Goal: Find specific page/section: Find specific page/section

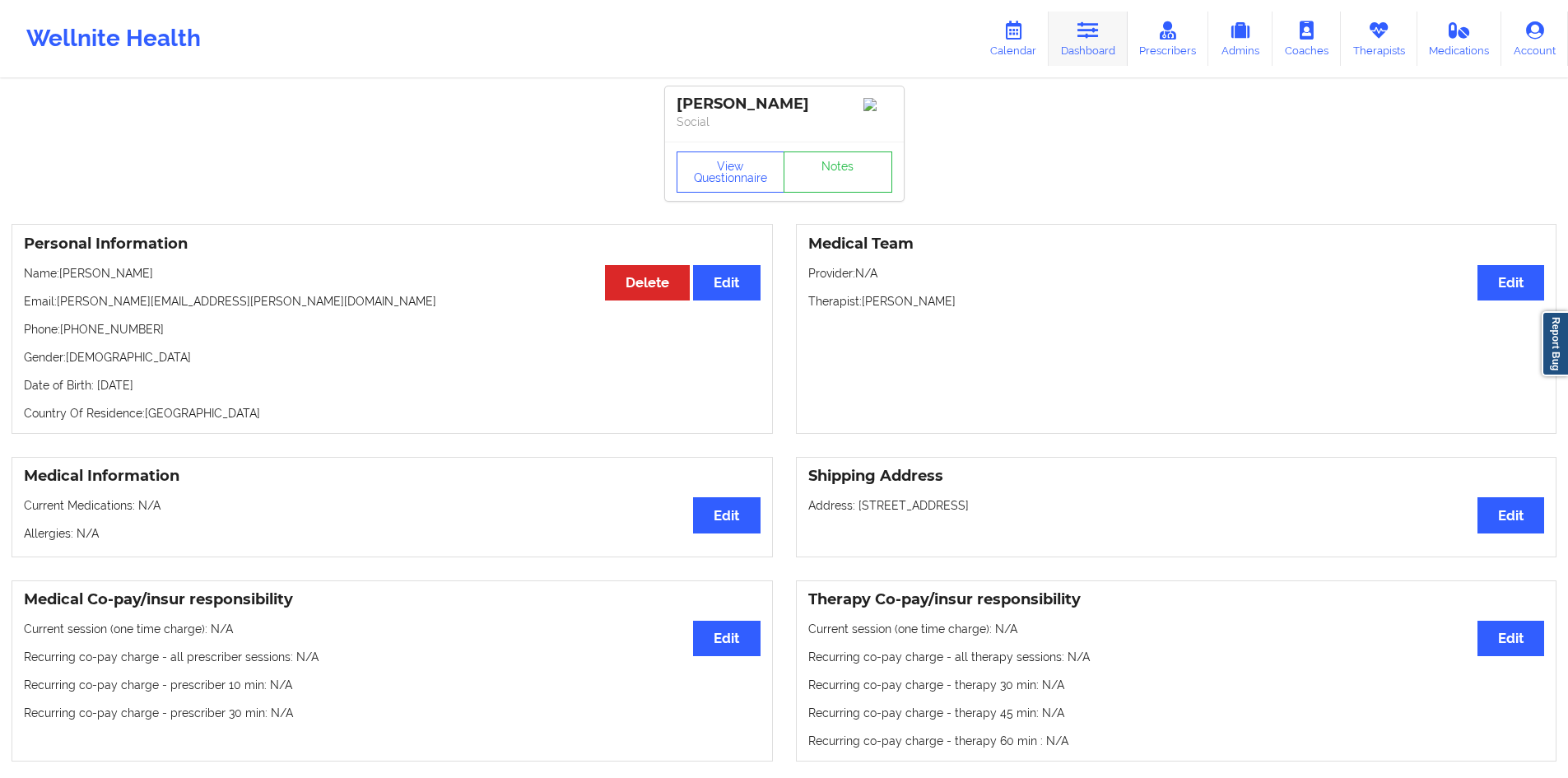
click at [895, 30] on icon at bounding box center [1088, 30] width 21 height 18
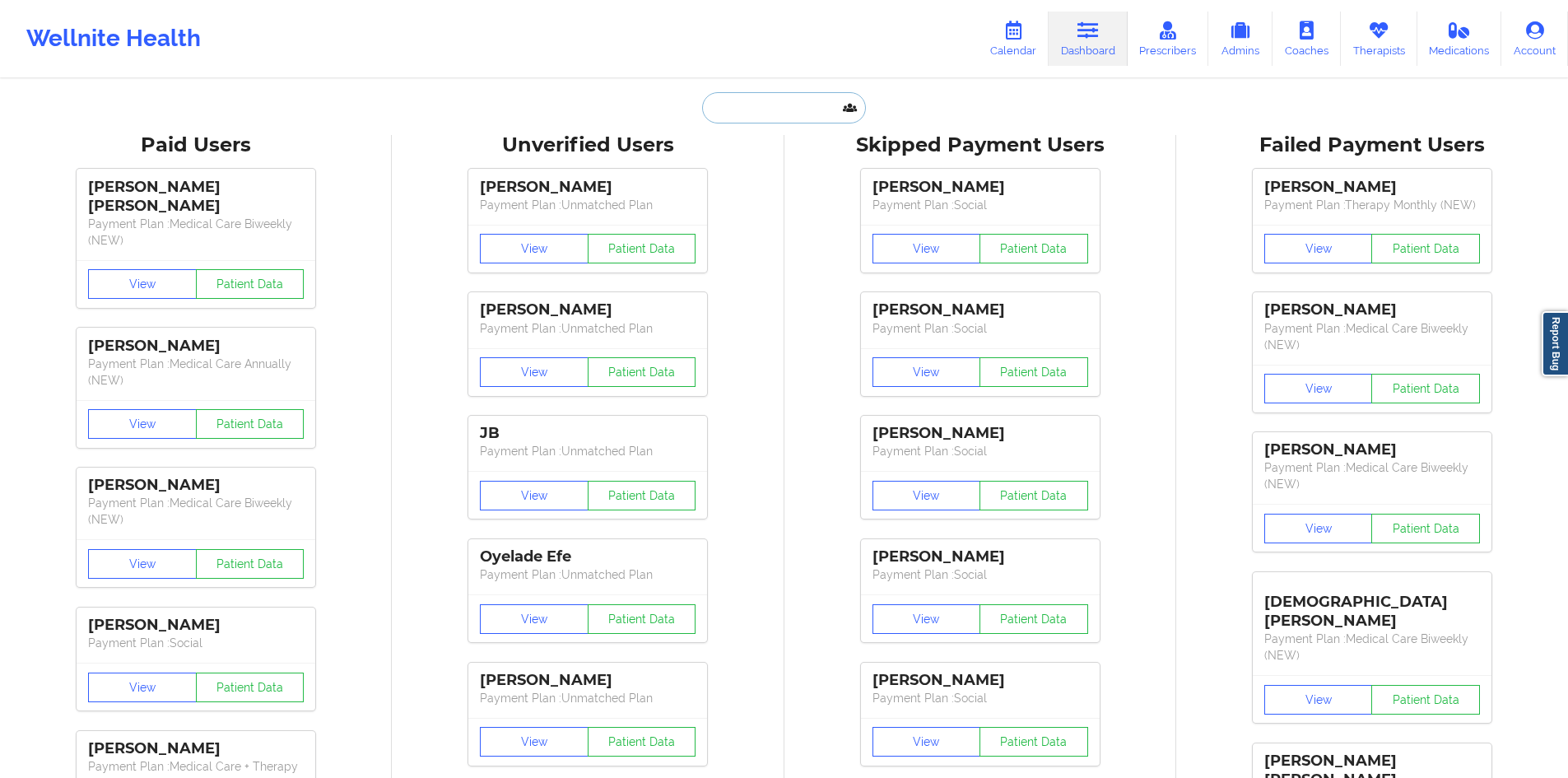
click at [803, 113] on input "text" at bounding box center [784, 108] width 163 height 32
paste input "BIANCA"
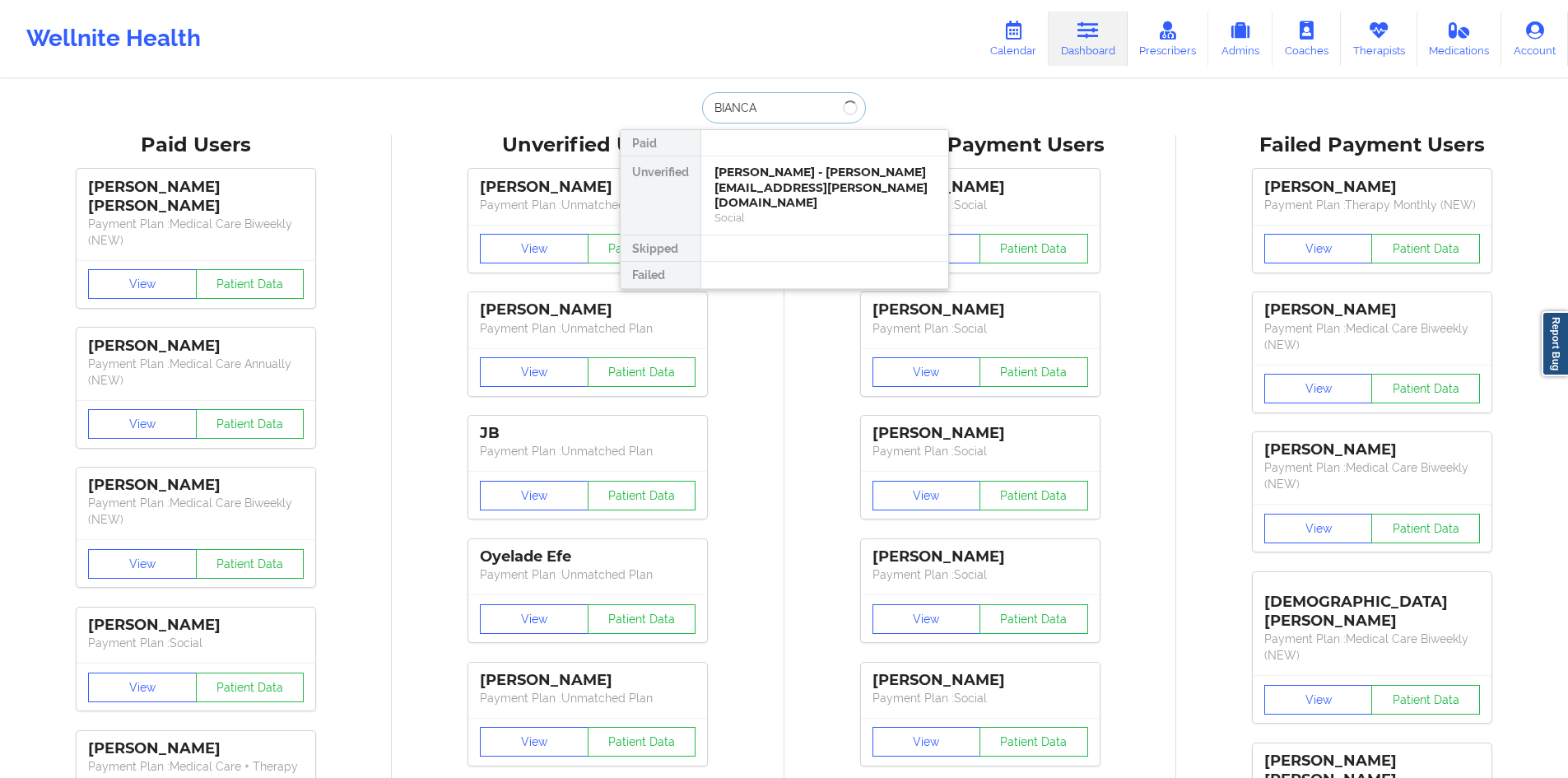
type input "BIANCAc"
drag, startPoint x: 762, startPoint y: 106, endPoint x: 750, endPoint y: 106, distance: 12.0
click at [750, 106] on input "BIANCAc" at bounding box center [784, 108] width 163 height 32
click at [801, 175] on div "[PERSON_NAME] - [EMAIL_ADDRESS][DOMAIN_NAME]" at bounding box center [824, 179] width 220 height 31
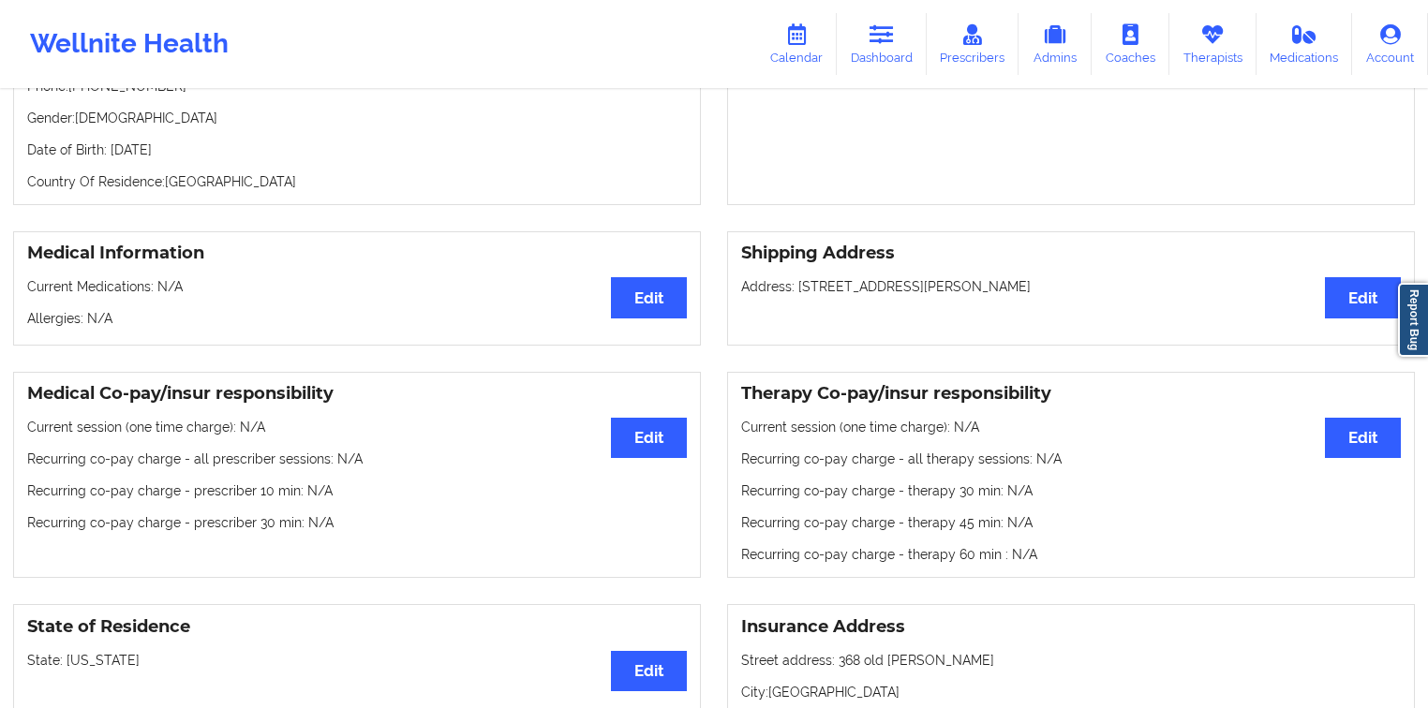
scroll to position [273, 0]
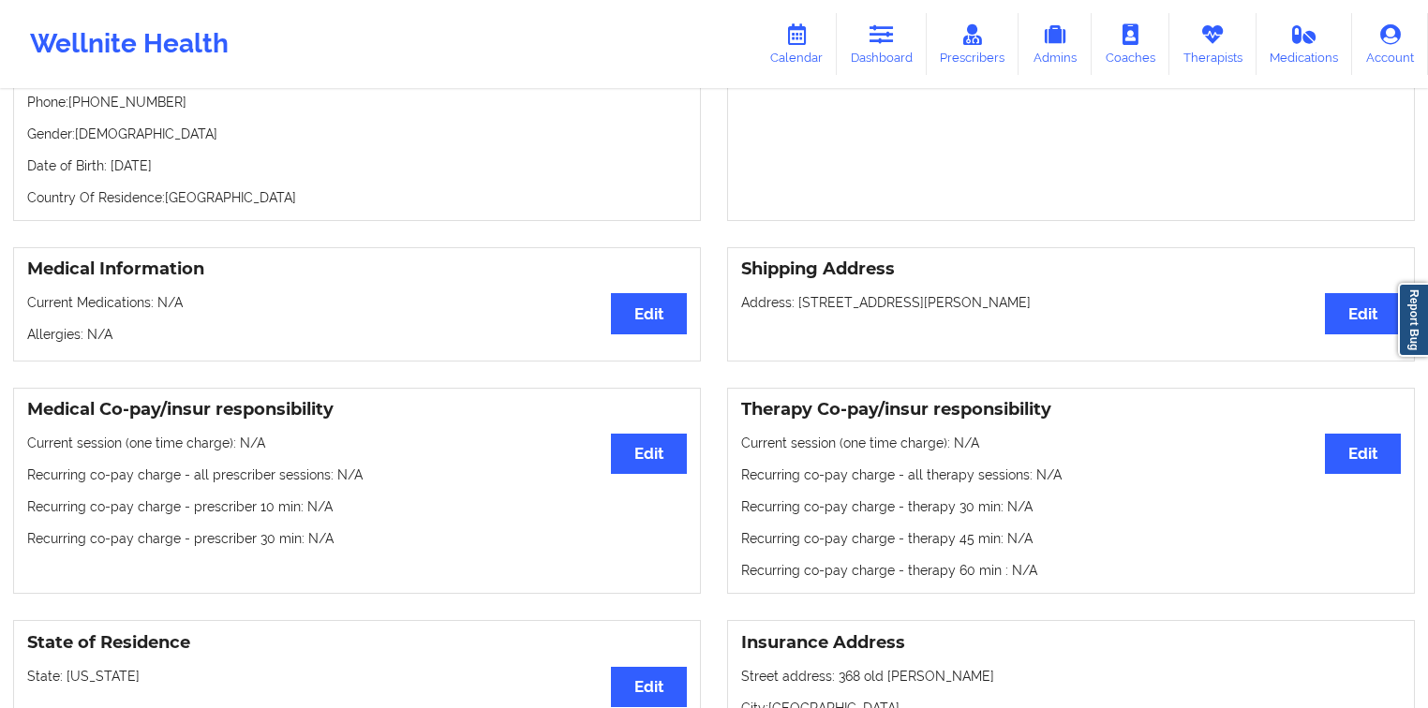
click at [858, 53] on link "Dashboard" at bounding box center [882, 44] width 90 height 62
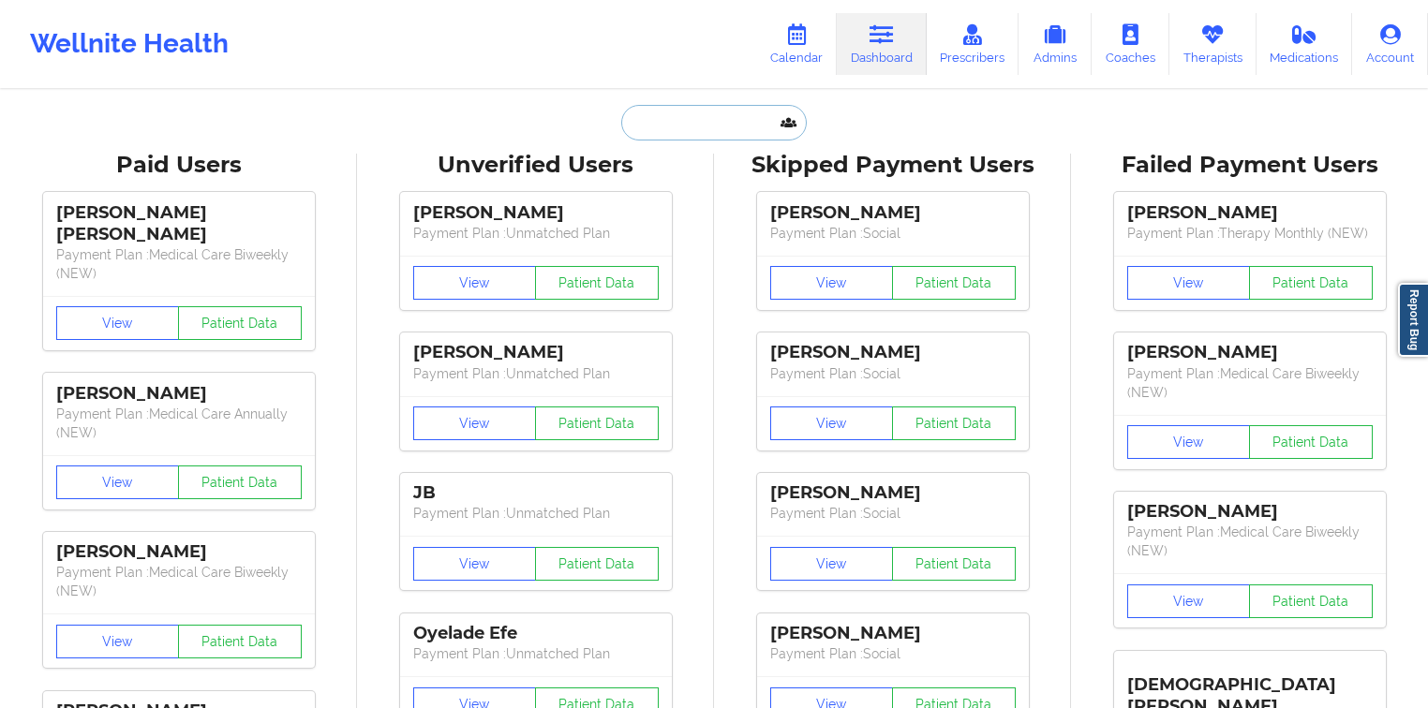
click at [690, 119] on input "text" at bounding box center [714, 123] width 186 height 36
paste input "KAYLA"
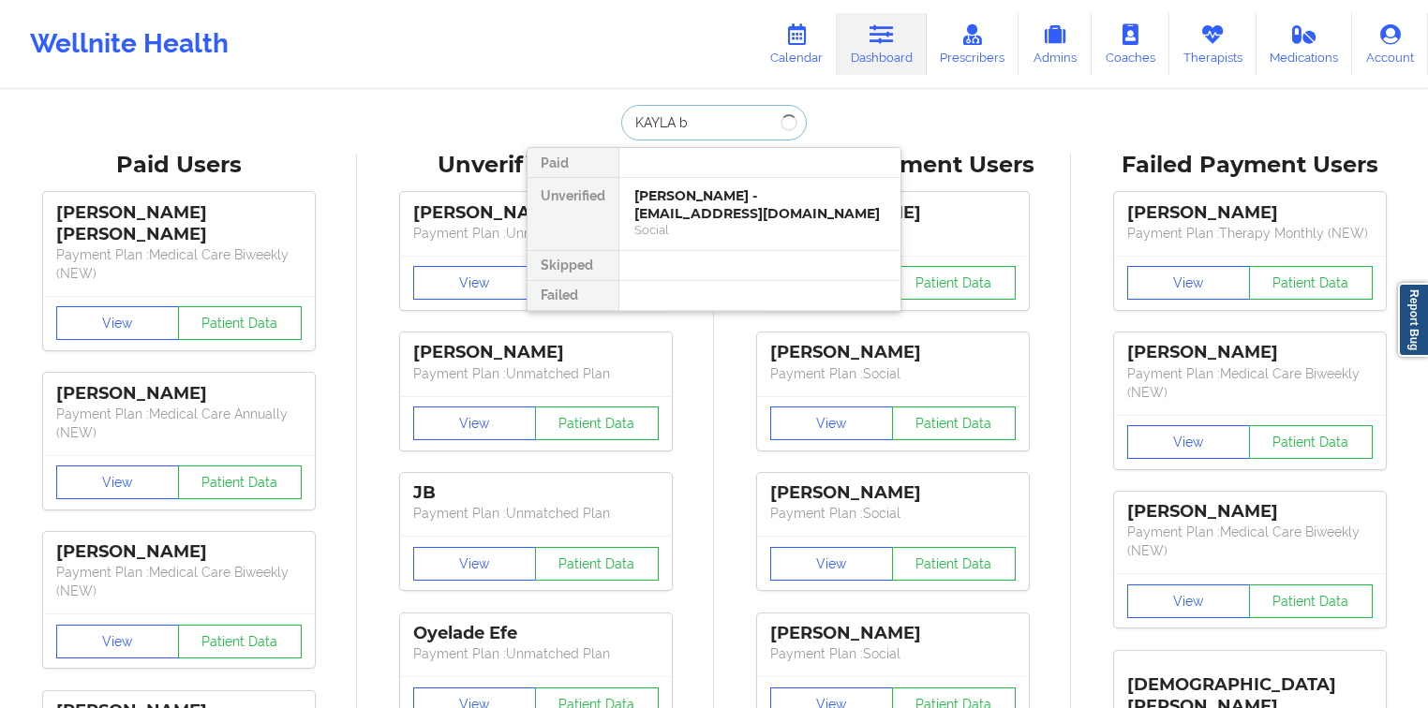
type input "KAYLA ba"
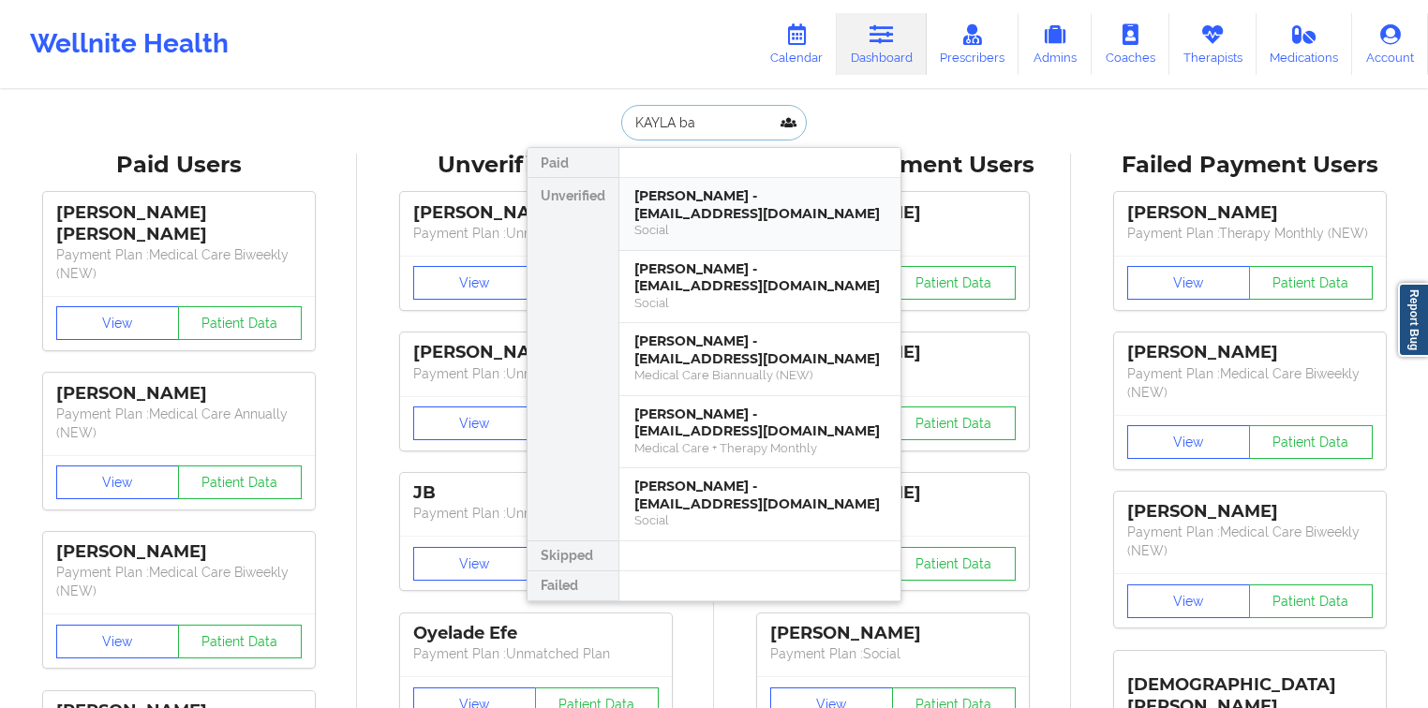
click at [721, 187] on div "[PERSON_NAME] - [EMAIL_ADDRESS][DOMAIN_NAME]" at bounding box center [759, 204] width 251 height 35
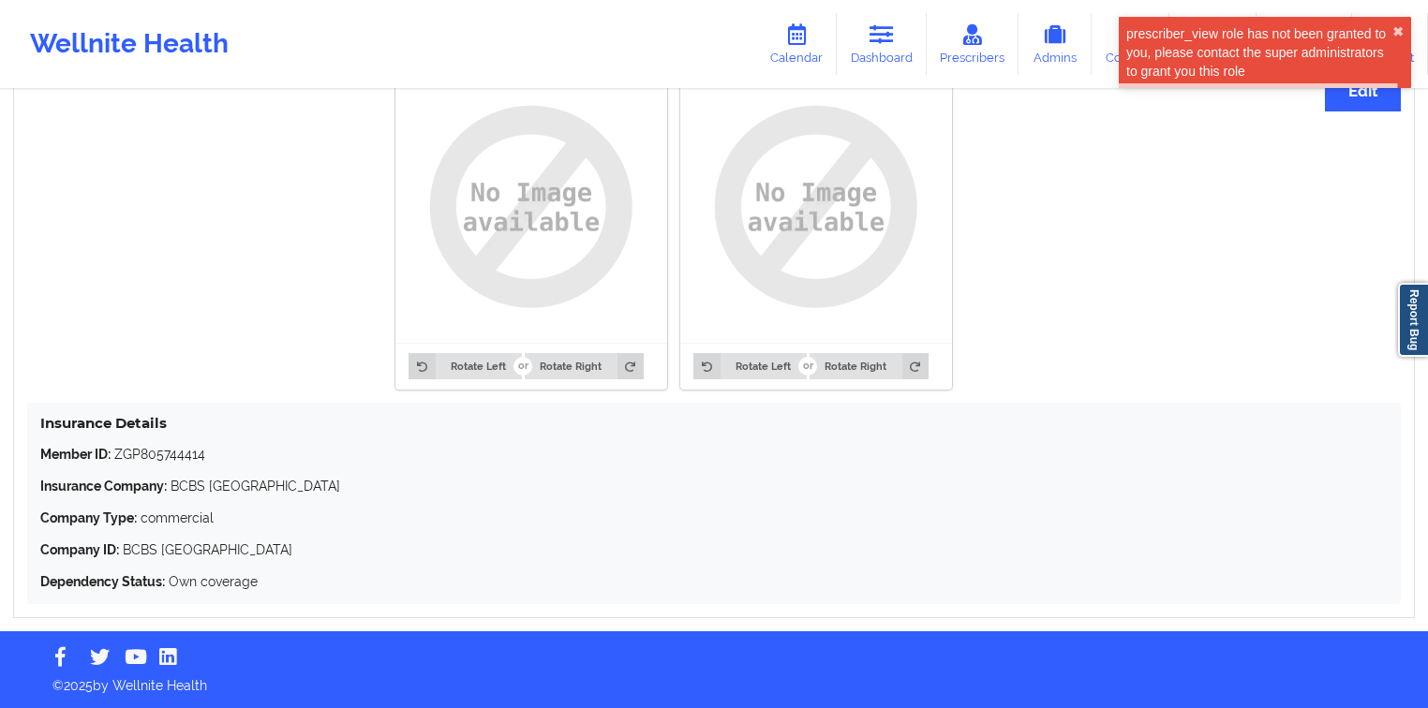
scroll to position [1466, 0]
click at [133, 456] on p "Member ID: ZGP805744414" at bounding box center [714, 454] width 1348 height 19
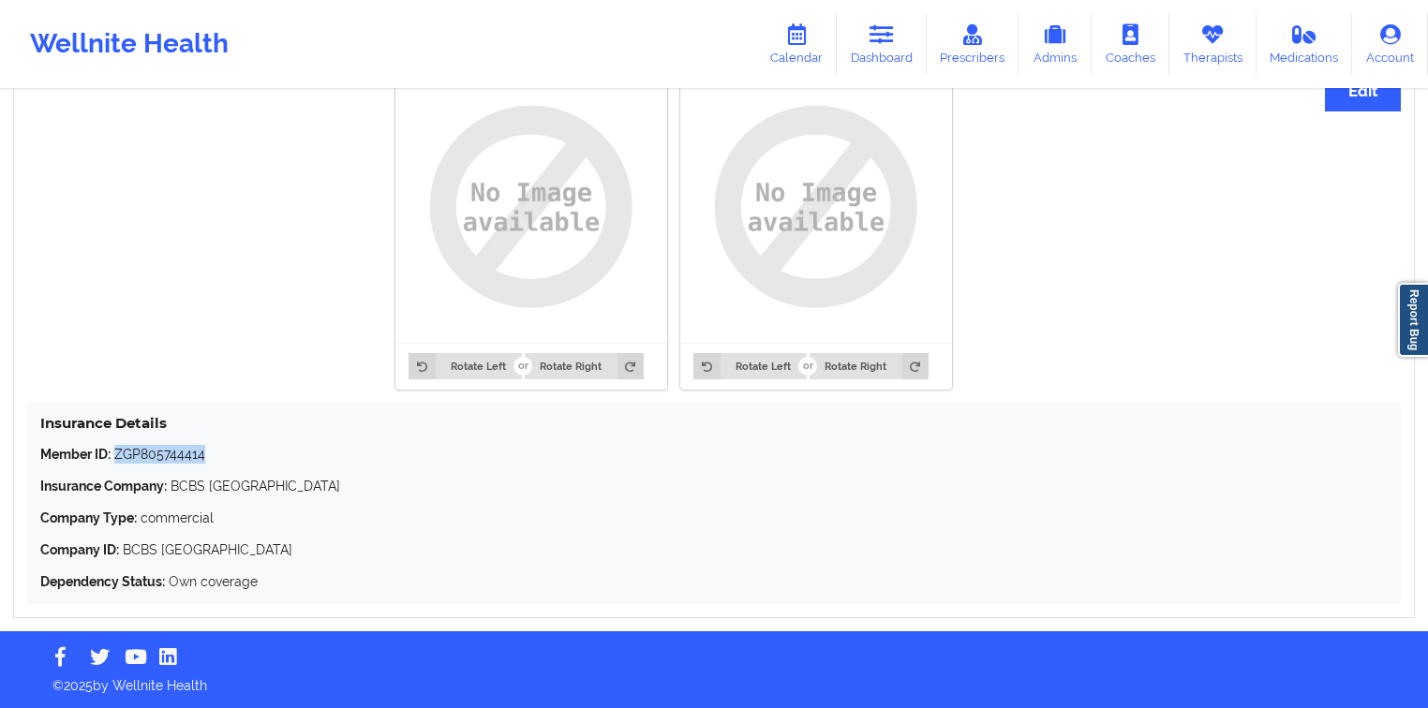
copy p "ZGP805744414"
click at [481, 364] on button "Rotate Left" at bounding box center [465, 366] width 112 height 26
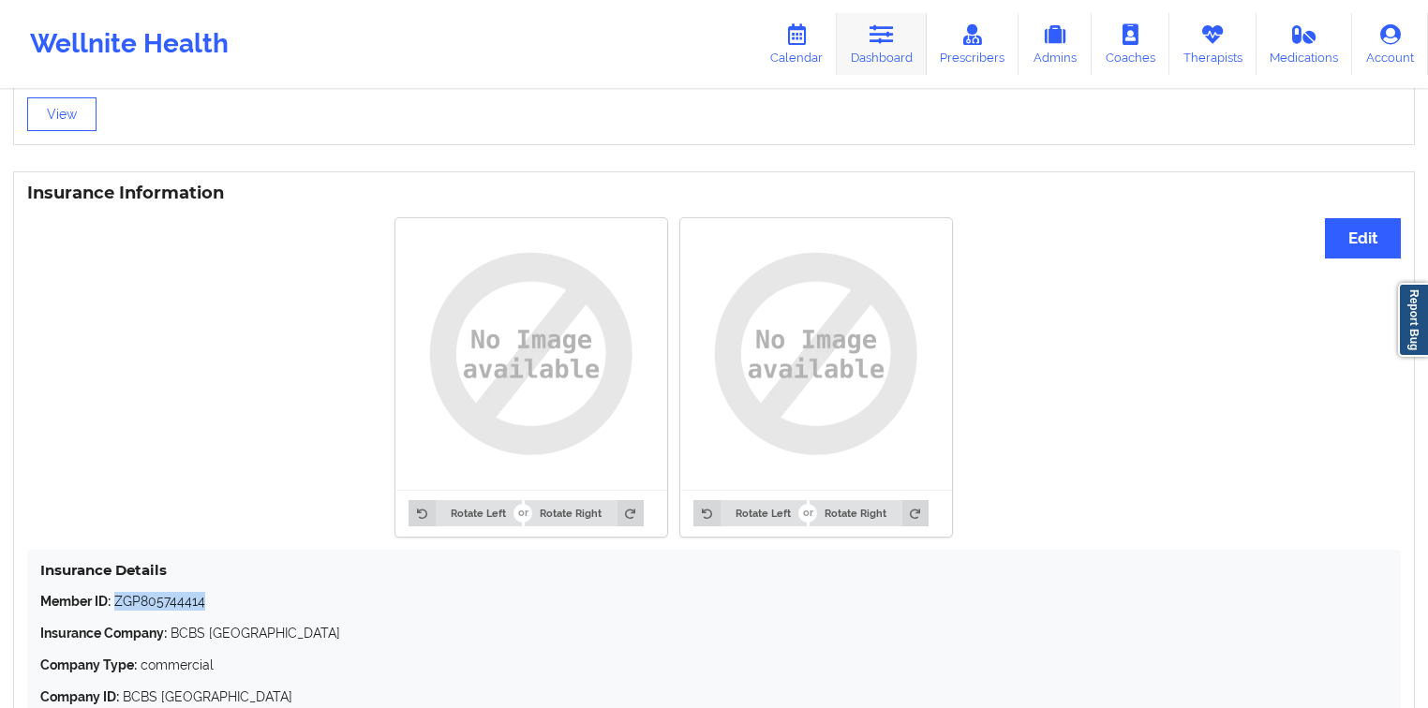
click at [891, 14] on link "Dashboard" at bounding box center [882, 44] width 90 height 62
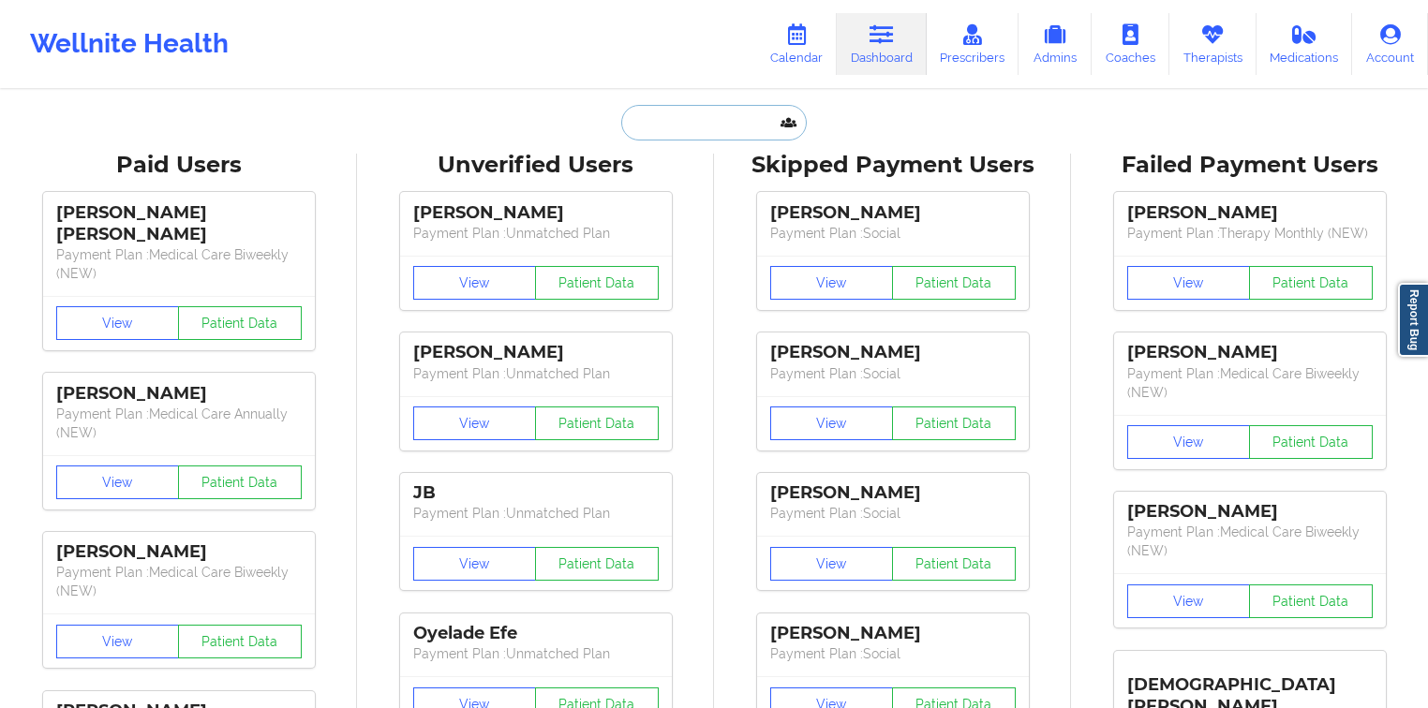
click at [678, 133] on input "text" at bounding box center [714, 123] width 186 height 36
paste input "[PERSON_NAME] ke"
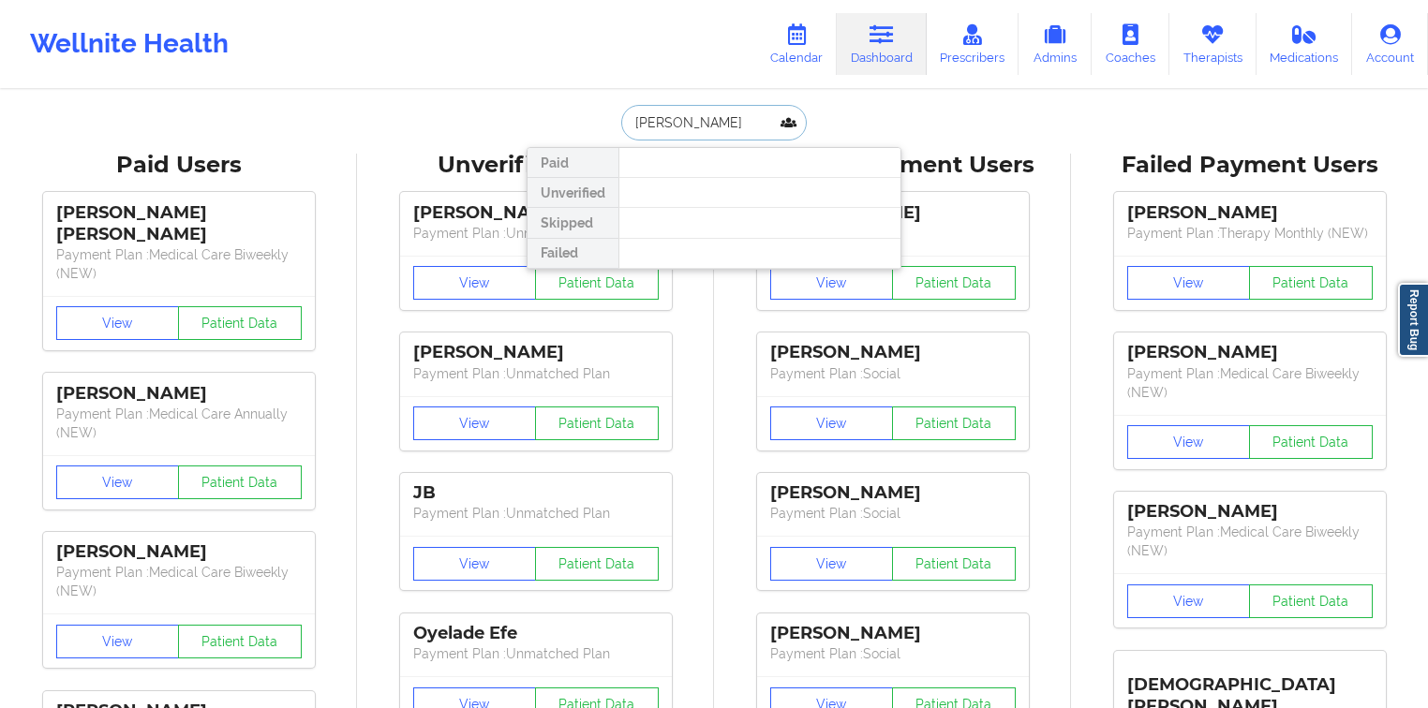
click at [689, 129] on input "[PERSON_NAME]" at bounding box center [714, 123] width 186 height 36
click at [690, 125] on input "[PERSON_NAME]" at bounding box center [714, 123] width 186 height 36
type input "Caliyah"
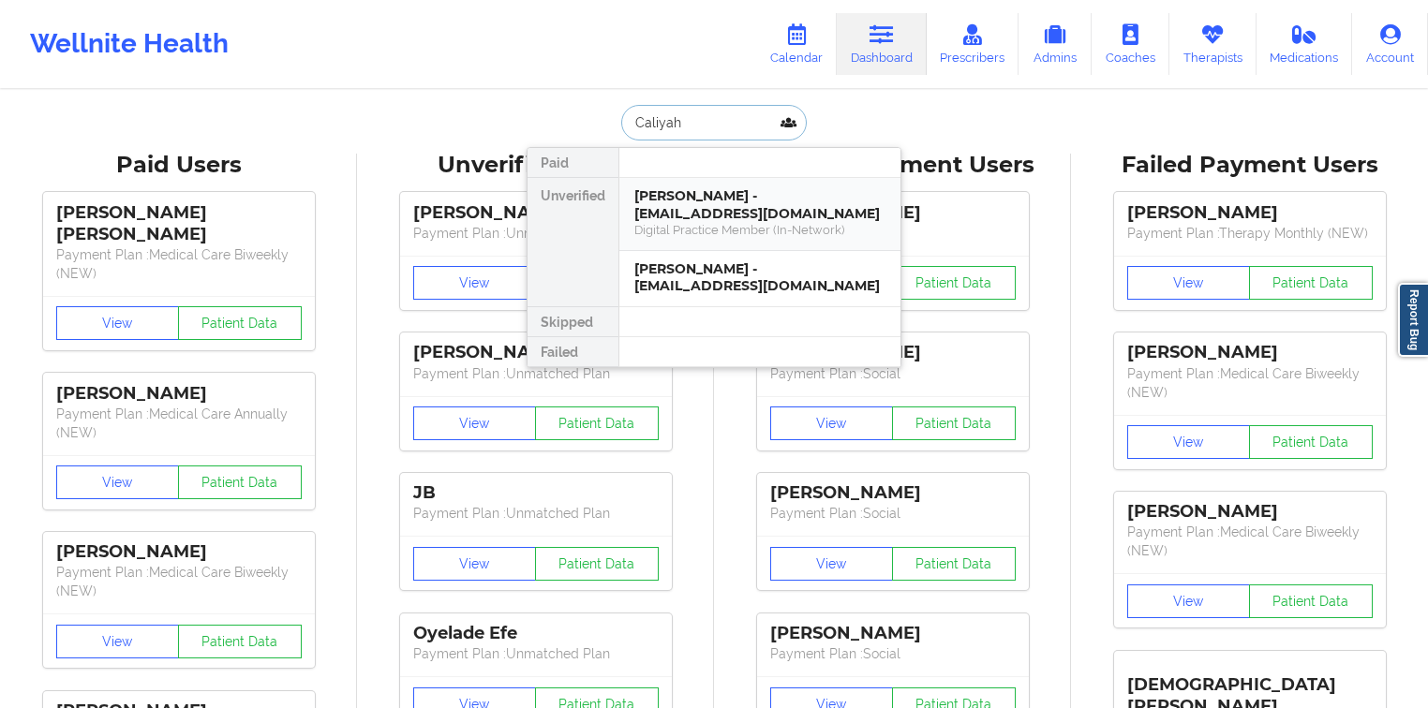
click at [660, 199] on div "[PERSON_NAME] - [EMAIL_ADDRESS][DOMAIN_NAME]" at bounding box center [759, 204] width 251 height 35
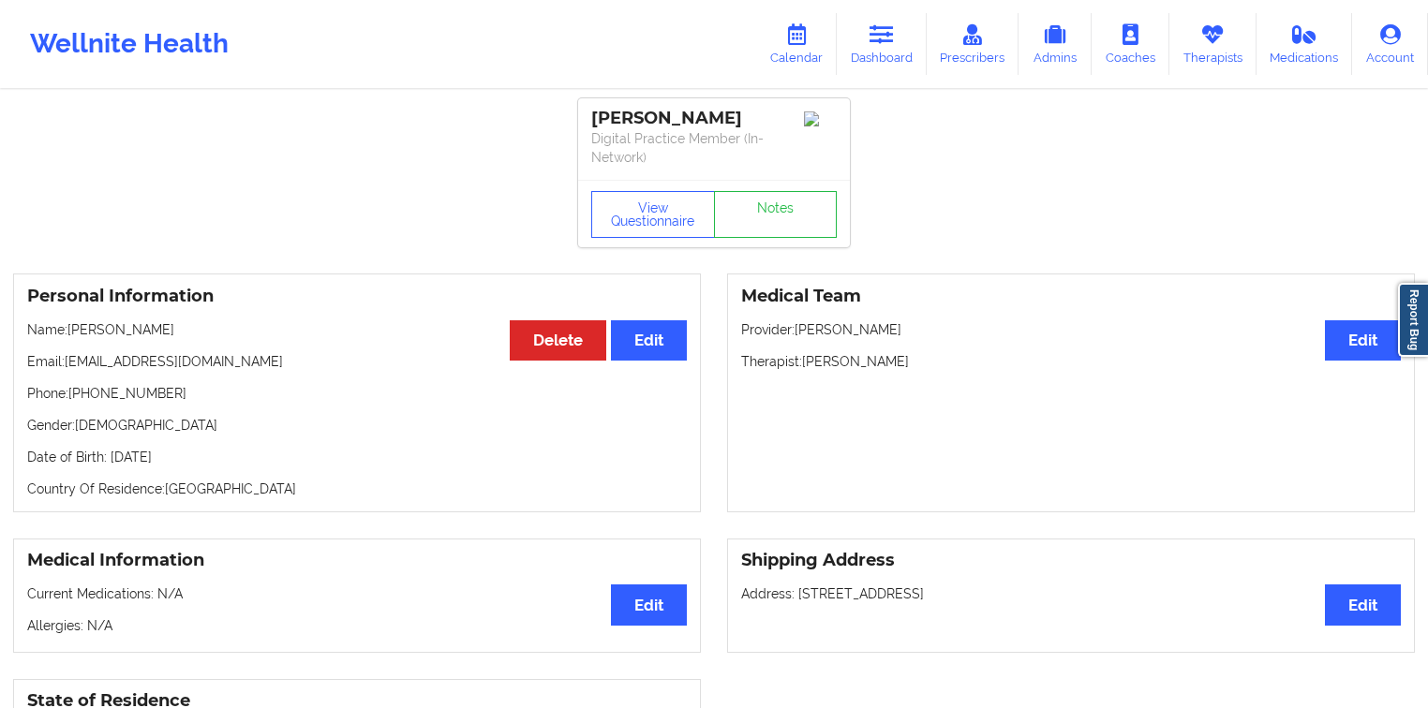
click at [115, 391] on p "Phone: [PHONE_NUMBER]" at bounding box center [357, 393] width 660 height 19
copy p "13054098123"
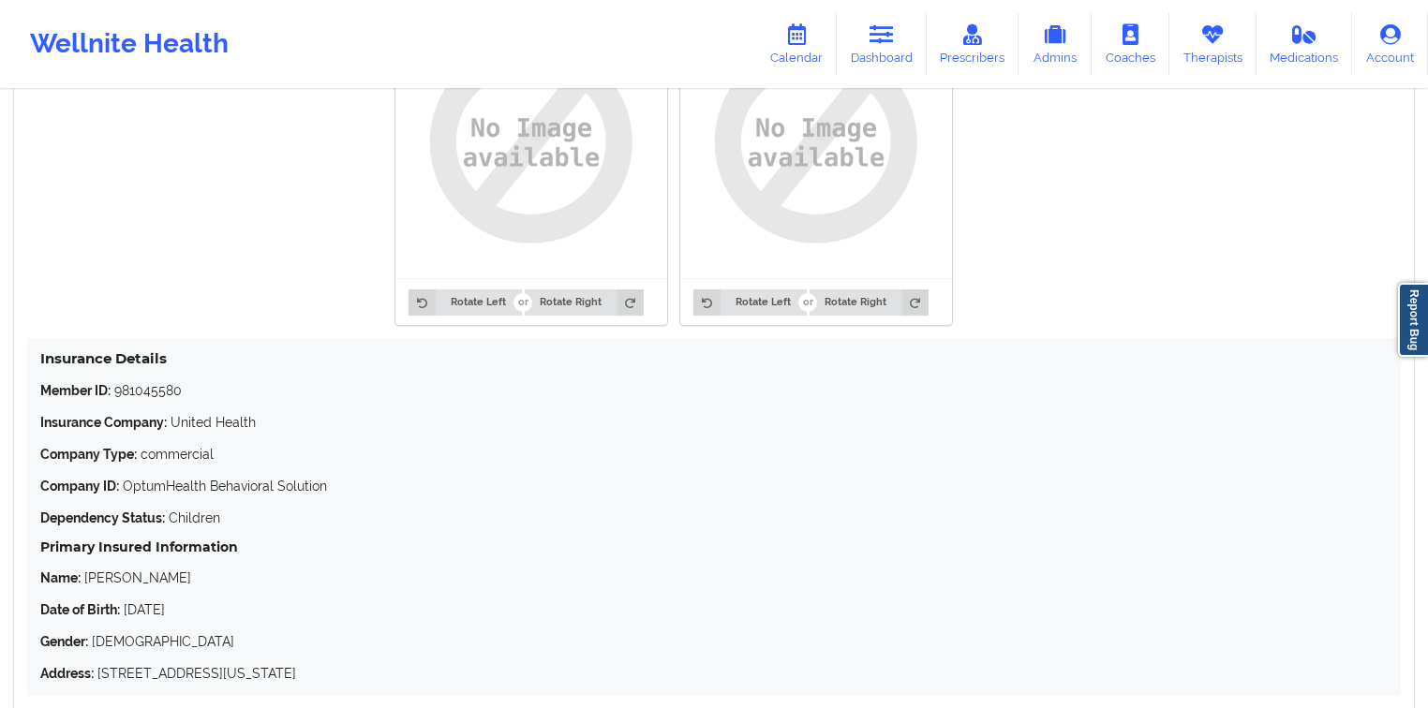
scroll to position [1340, 0]
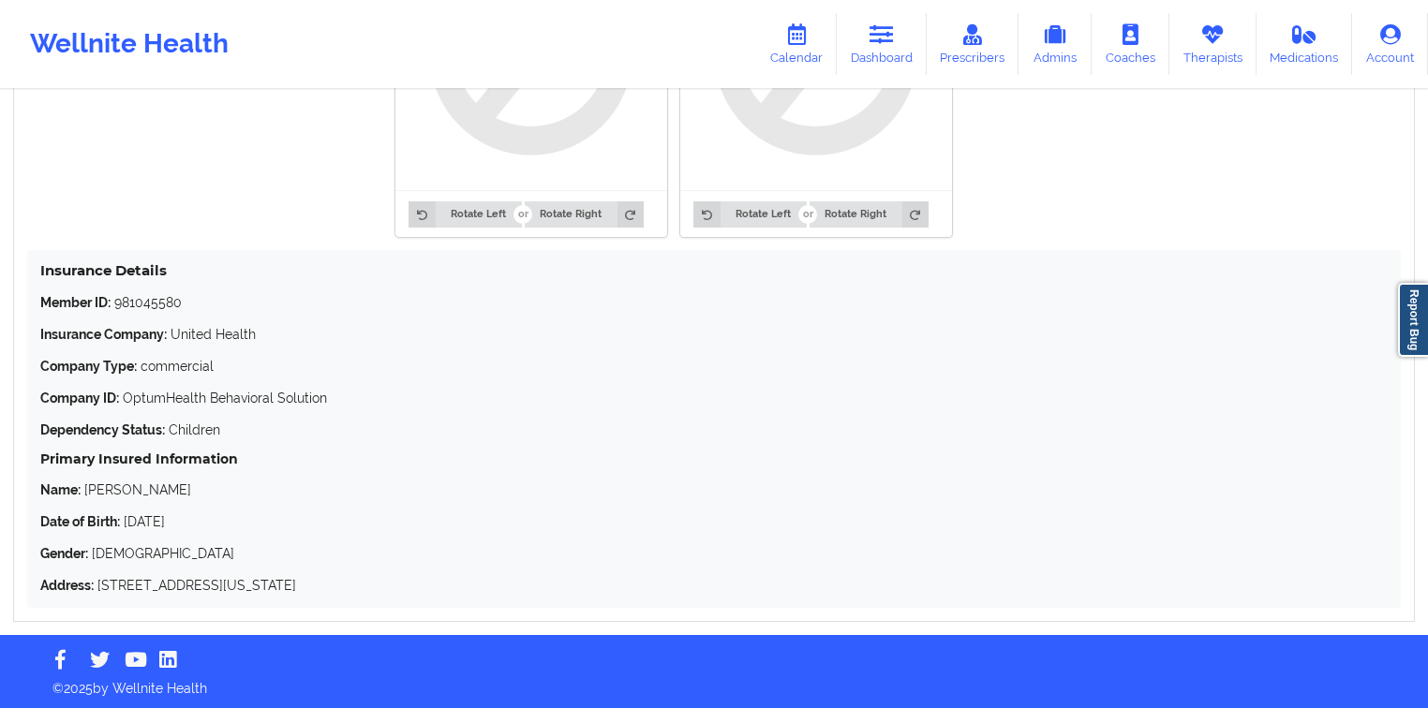
click at [225, 325] on p "Insurance Company: United Health" at bounding box center [714, 334] width 1348 height 19
drag, startPoint x: 225, startPoint y: 325, endPoint x: 178, endPoint y: 324, distance: 46.9
click at [178, 325] on p "Insurance Company: United Health" at bounding box center [714, 334] width 1348 height 19
click at [170, 296] on p "Member ID: 981045580" at bounding box center [714, 302] width 1348 height 19
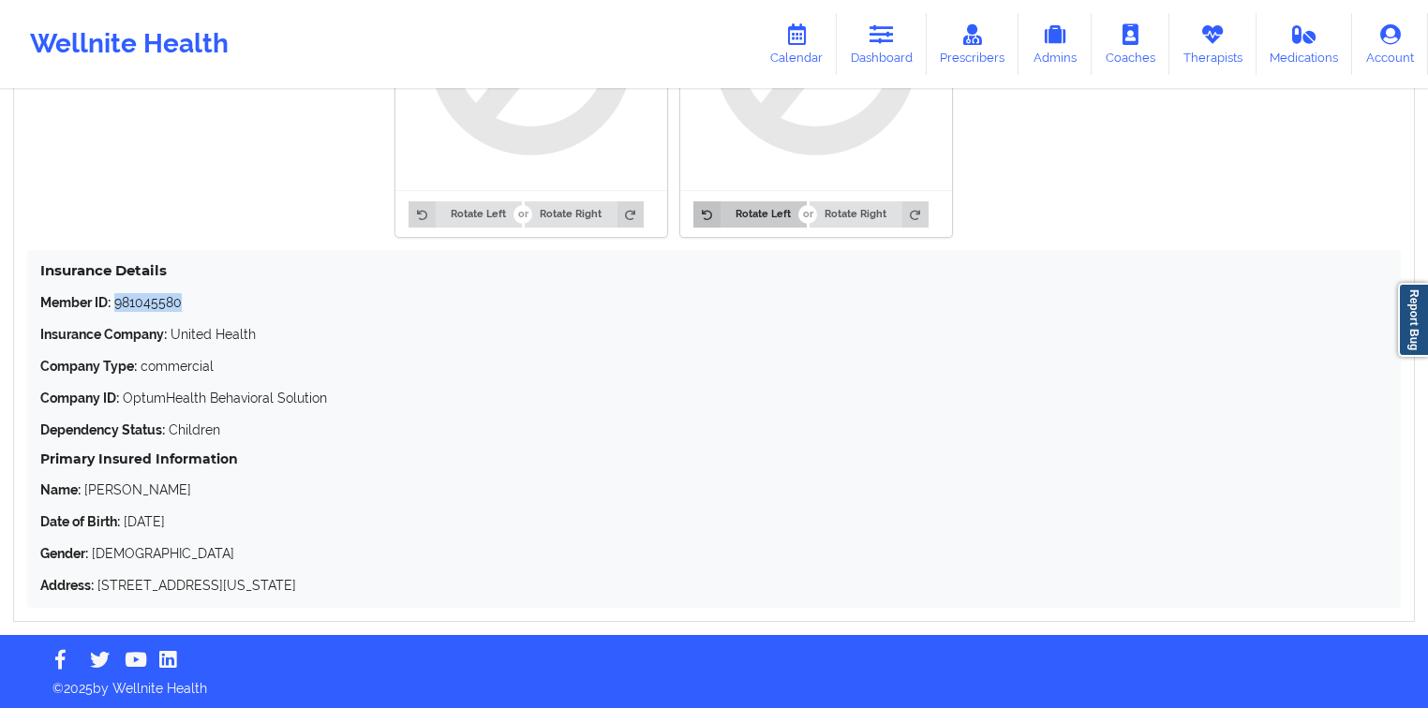
copy p "981045580"
click at [862, 45] on link "Dashboard" at bounding box center [882, 44] width 90 height 62
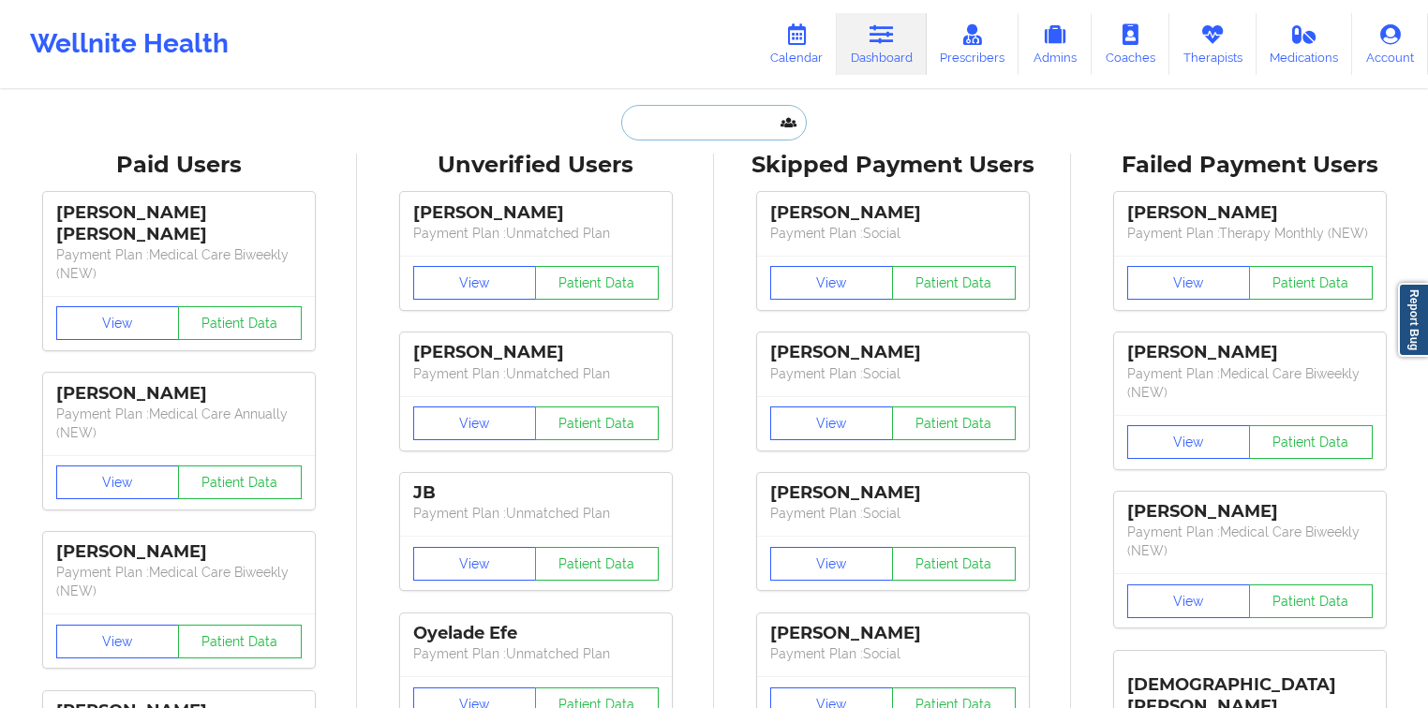
click at [703, 134] on input "text" at bounding box center [714, 123] width 186 height 36
paste input "[EMAIL_ADDRESS][DOMAIN_NAME]"
type input "[EMAIL_ADDRESS][DOMAIN_NAME]"
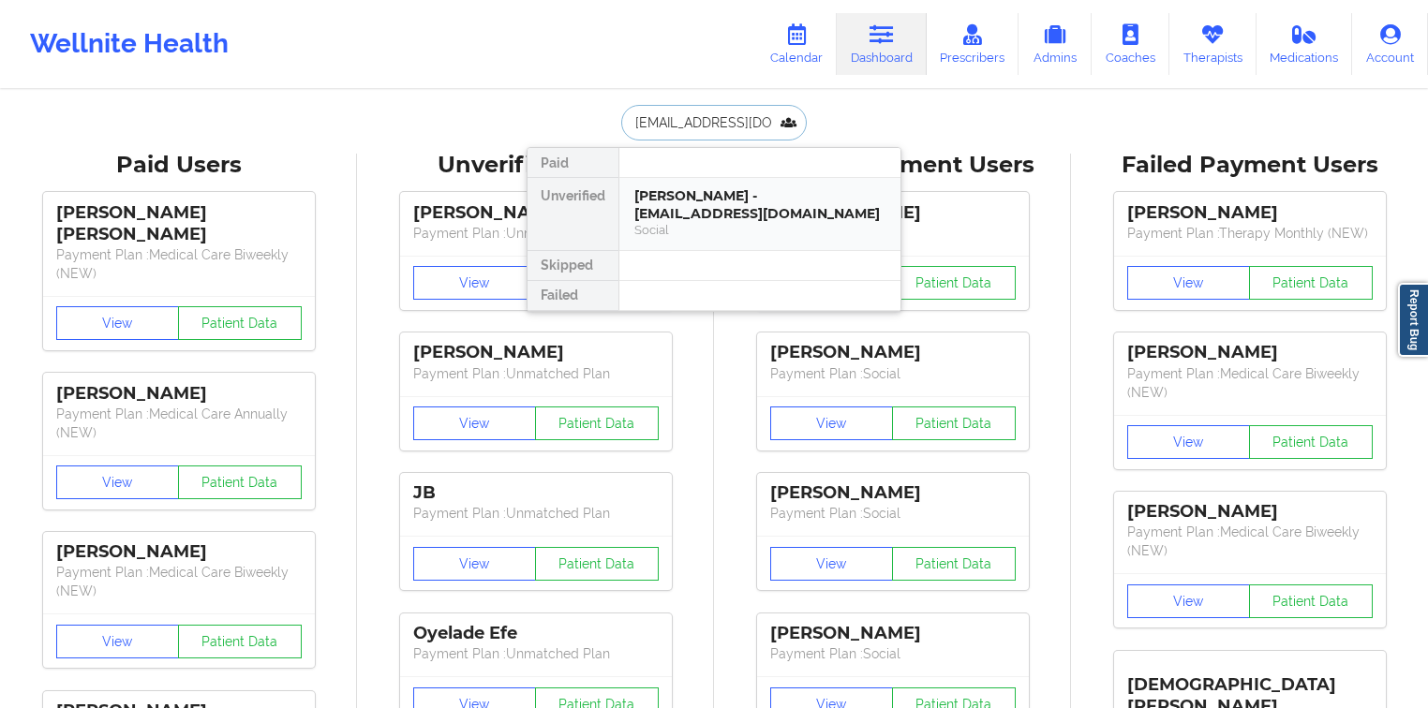
click at [701, 210] on div "[PERSON_NAME] - [EMAIL_ADDRESS][DOMAIN_NAME]" at bounding box center [759, 204] width 251 height 35
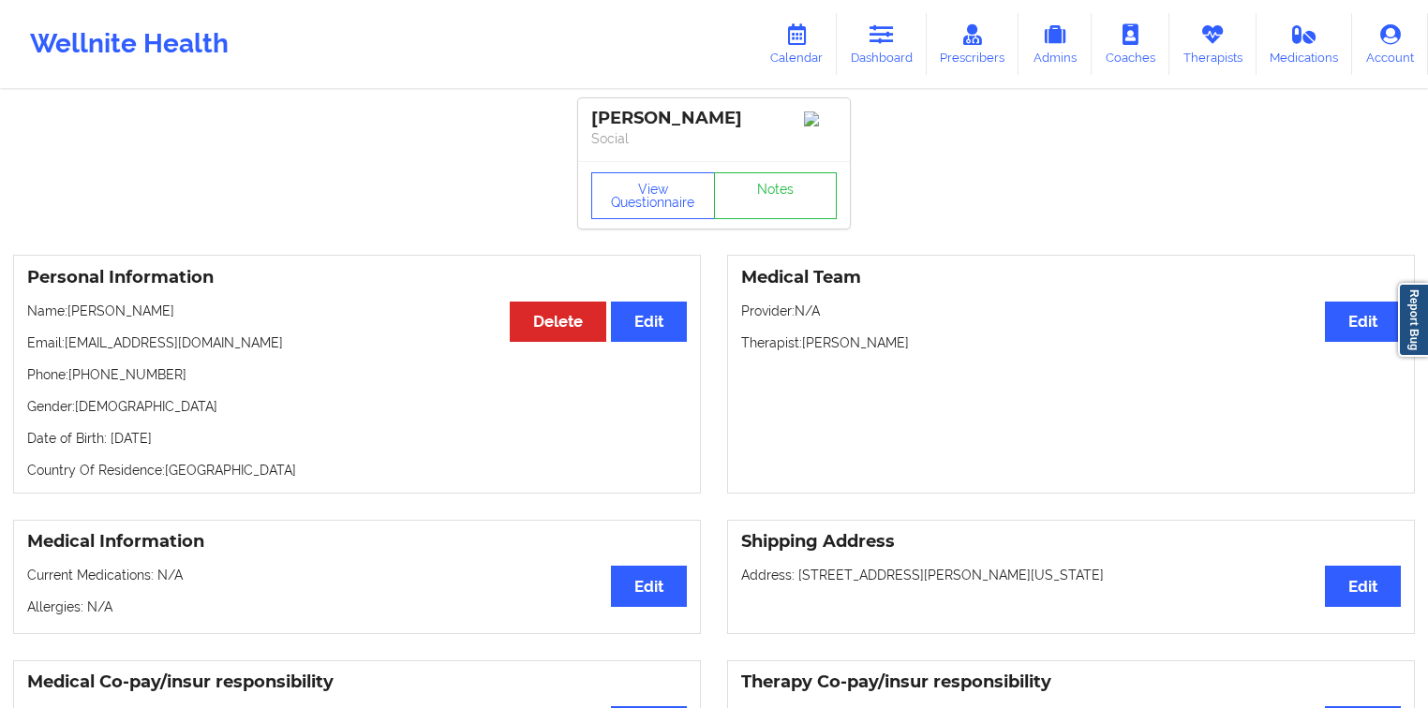
click at [154, 374] on p "Phone: [PHONE_NUMBER]" at bounding box center [357, 374] width 660 height 19
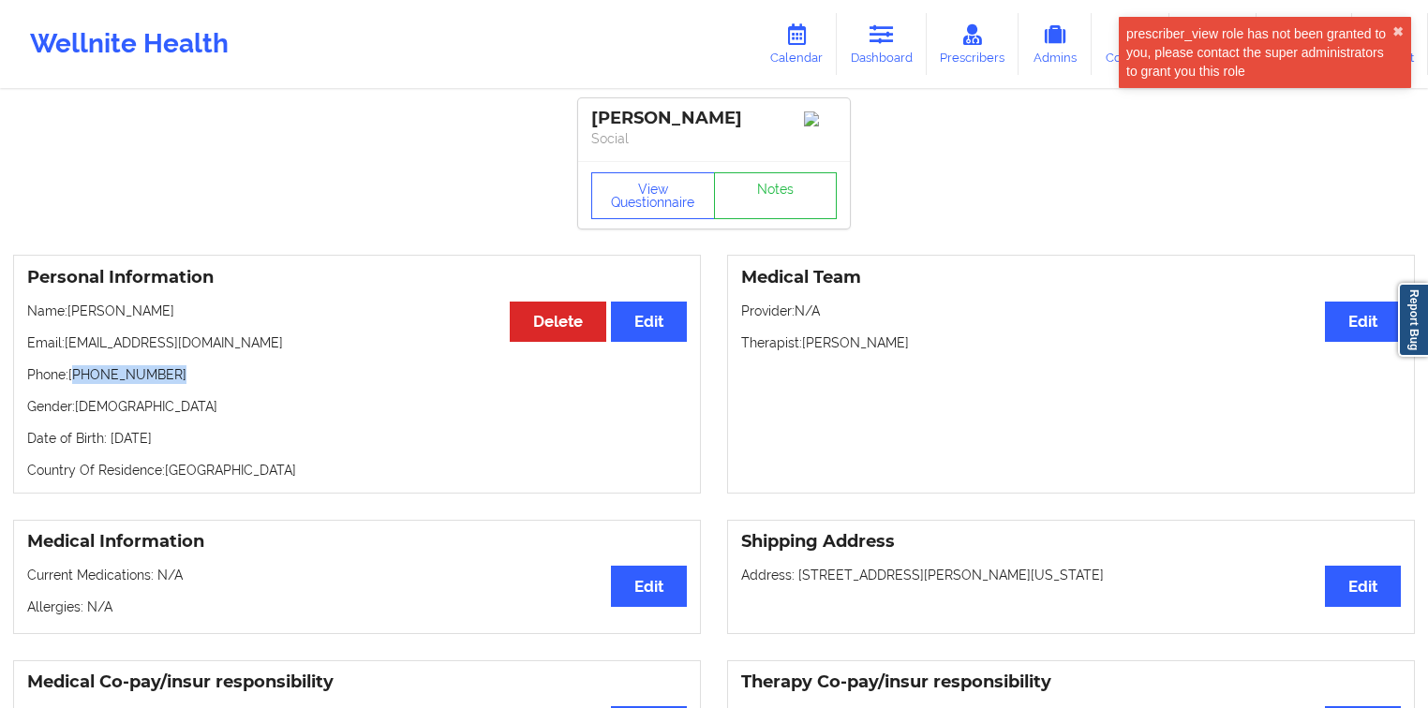
drag, startPoint x: 154, startPoint y: 374, endPoint x: 89, endPoint y: 381, distance: 65.1
click at [89, 381] on p "Phone: [PHONE_NUMBER]" at bounding box center [357, 374] width 660 height 19
copy p "[PHONE_NUMBER]"
click at [731, 121] on div "[PERSON_NAME]" at bounding box center [714, 119] width 246 height 22
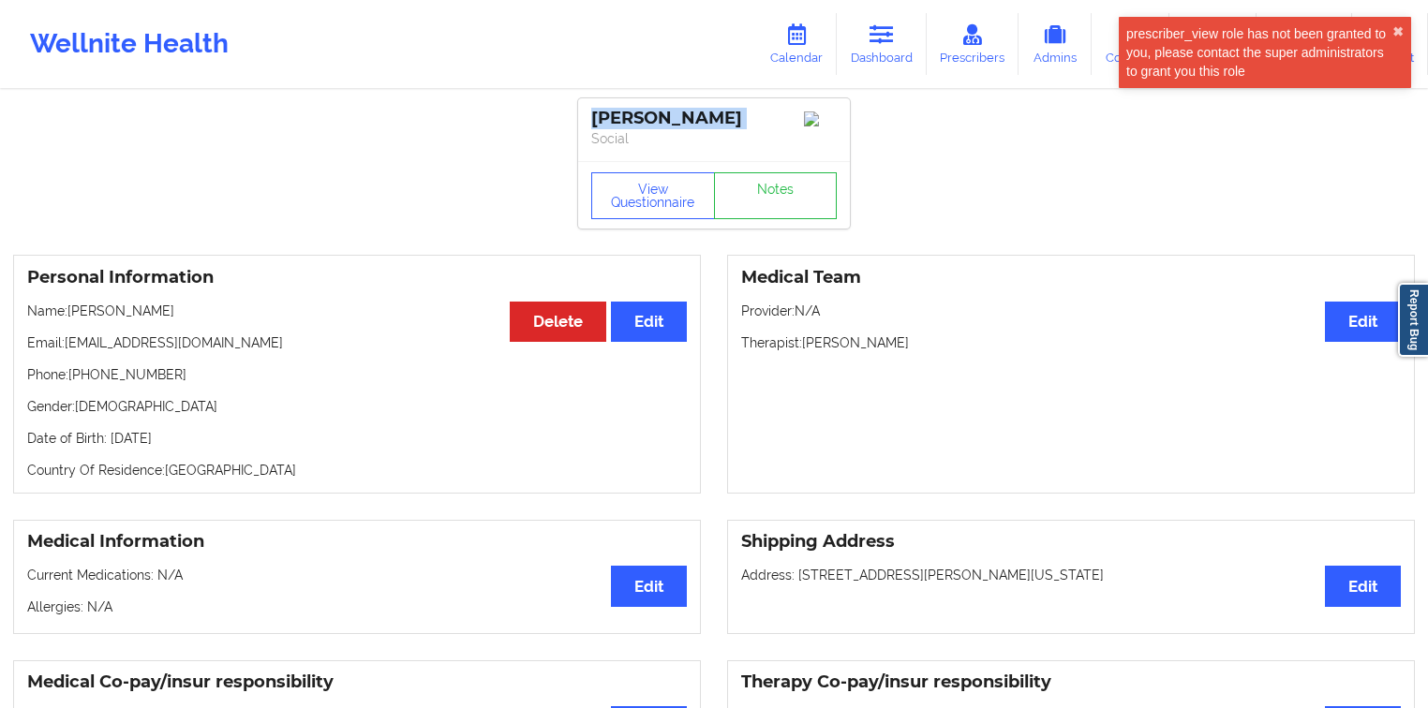
click at [731, 121] on div "[PERSON_NAME]" at bounding box center [714, 119] width 246 height 22
copy div "[PERSON_NAME]"
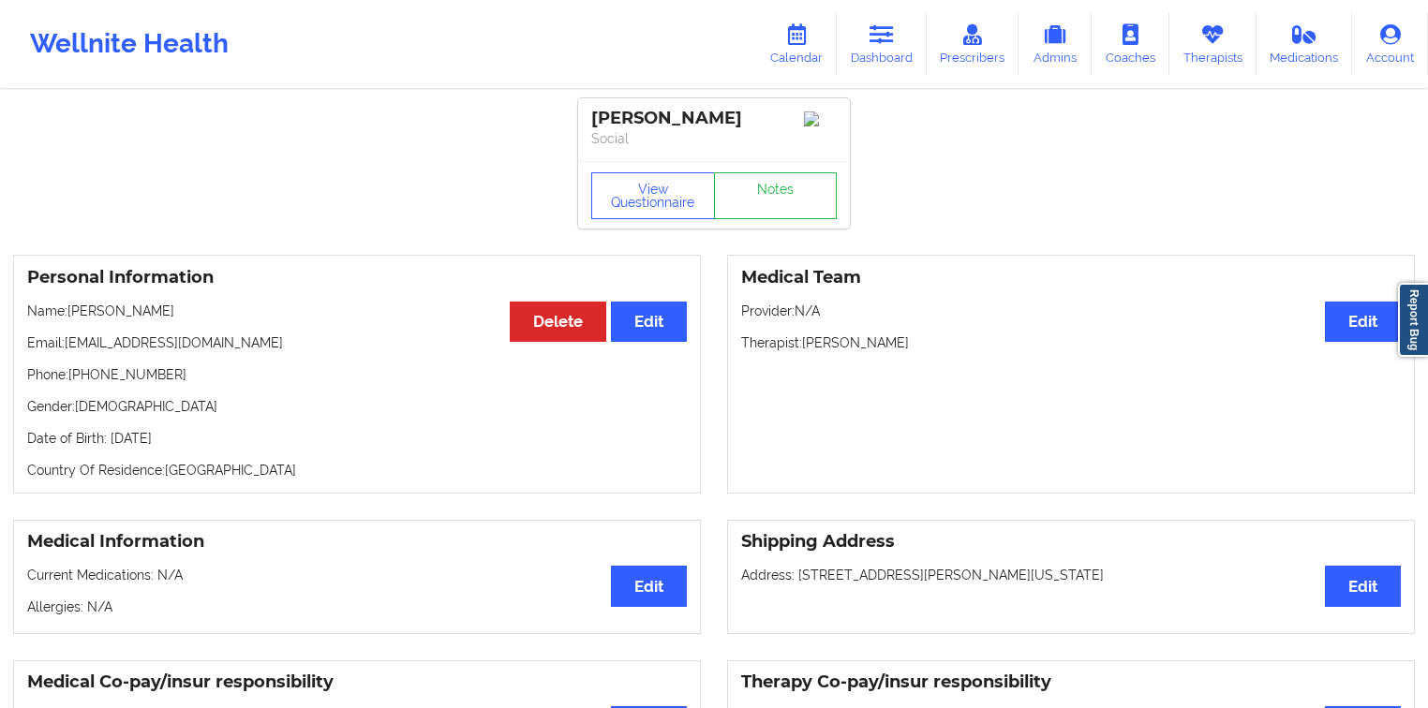
click at [155, 380] on p "Phone: [PHONE_NUMBER]" at bounding box center [357, 374] width 660 height 19
drag, startPoint x: 155, startPoint y: 380, endPoint x: 29, endPoint y: 373, distance: 125.7
click at [29, 373] on p "Phone: [PHONE_NUMBER]" at bounding box center [357, 374] width 660 height 19
copy p "Phone: [PHONE_NUMBER]"
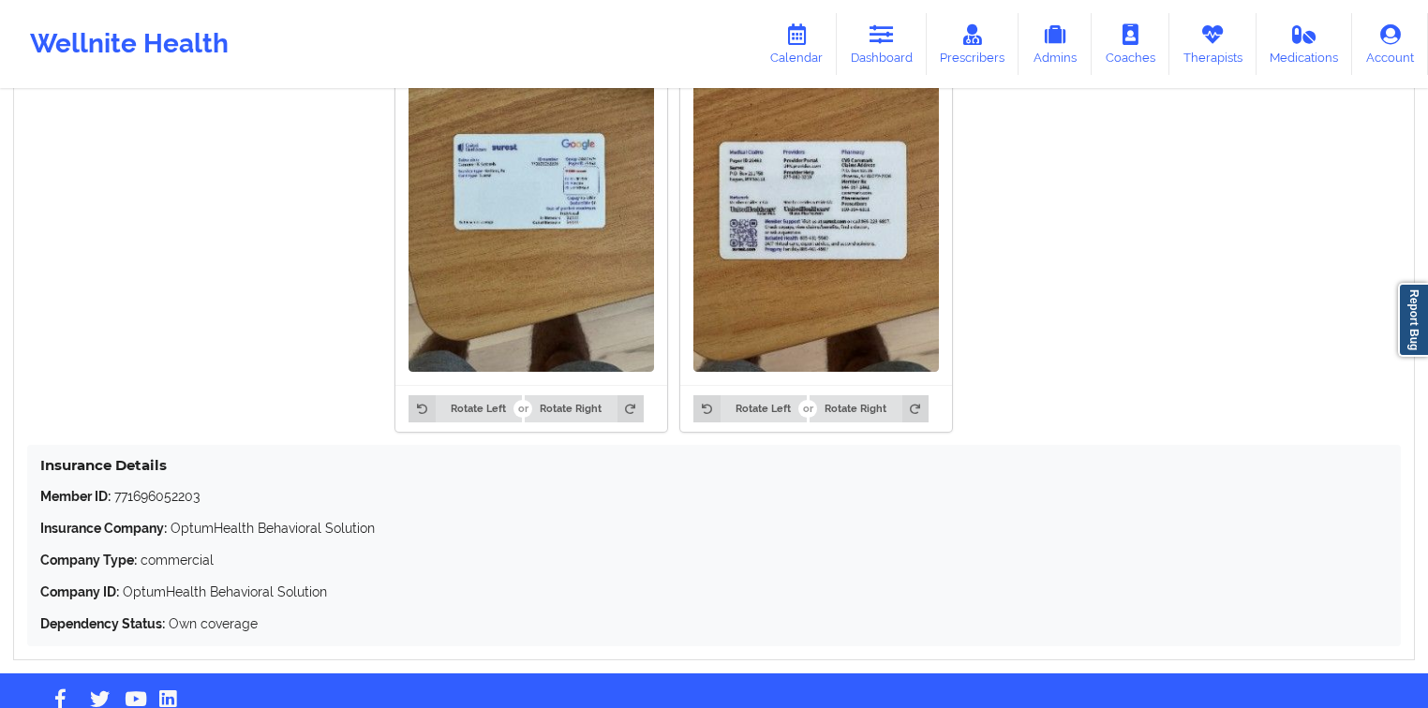
scroll to position [1547, 0]
